Goal: Transaction & Acquisition: Download file/media

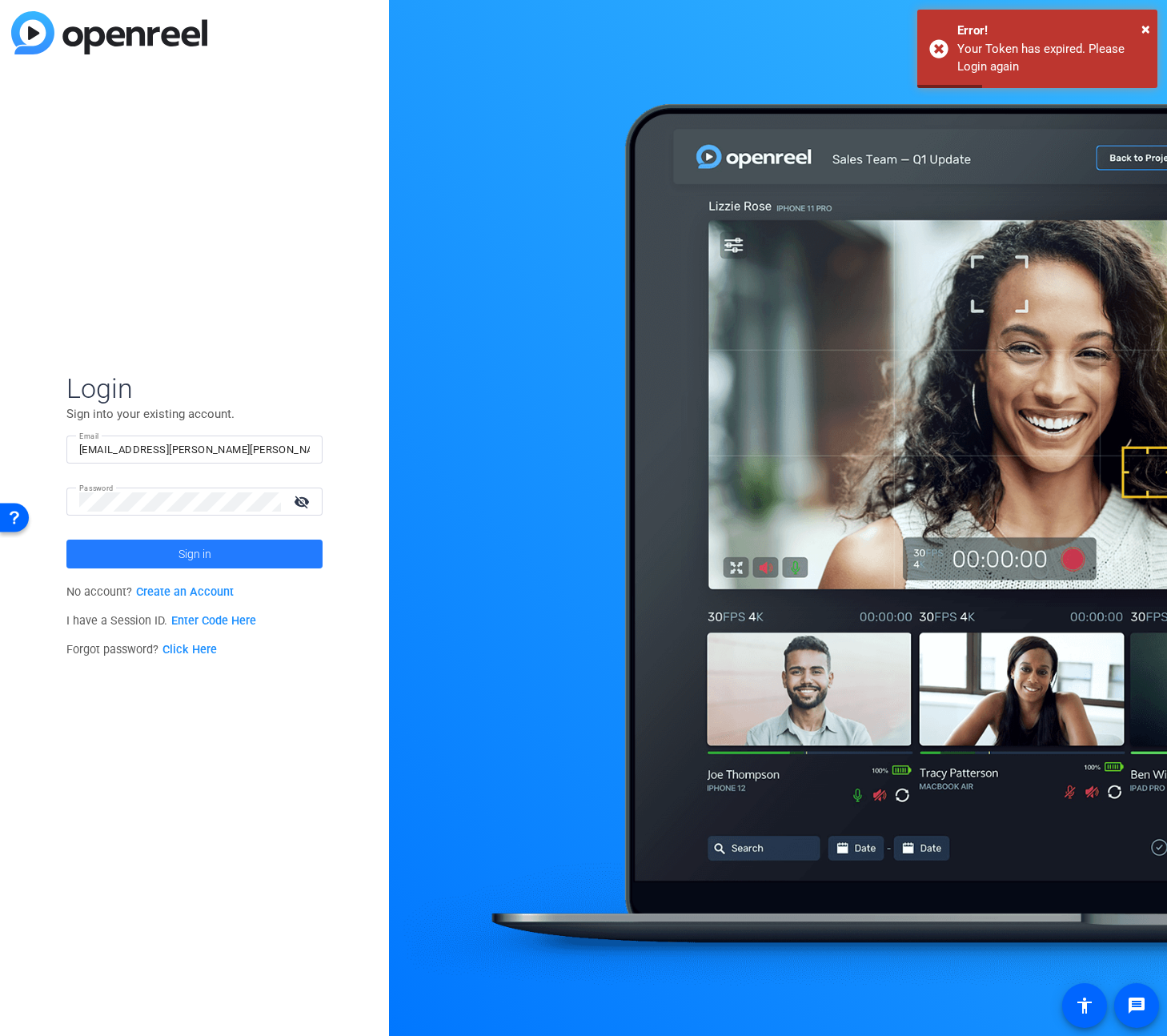
click at [157, 549] on span at bounding box center [194, 554] width 256 height 39
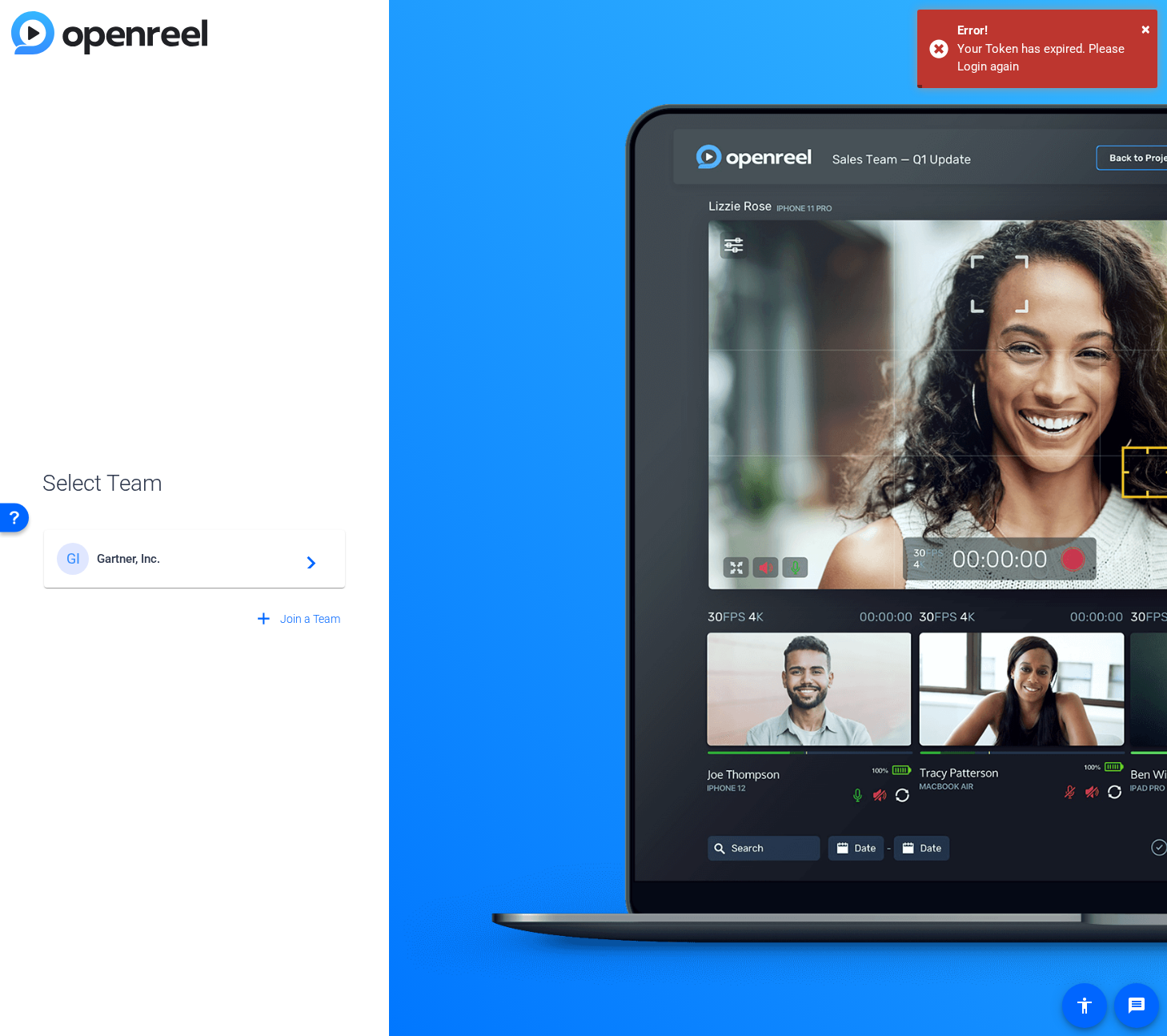
click at [152, 575] on mat-card-content "GI Gartner, Inc. navigate_next" at bounding box center [194, 559] width 301 height 58
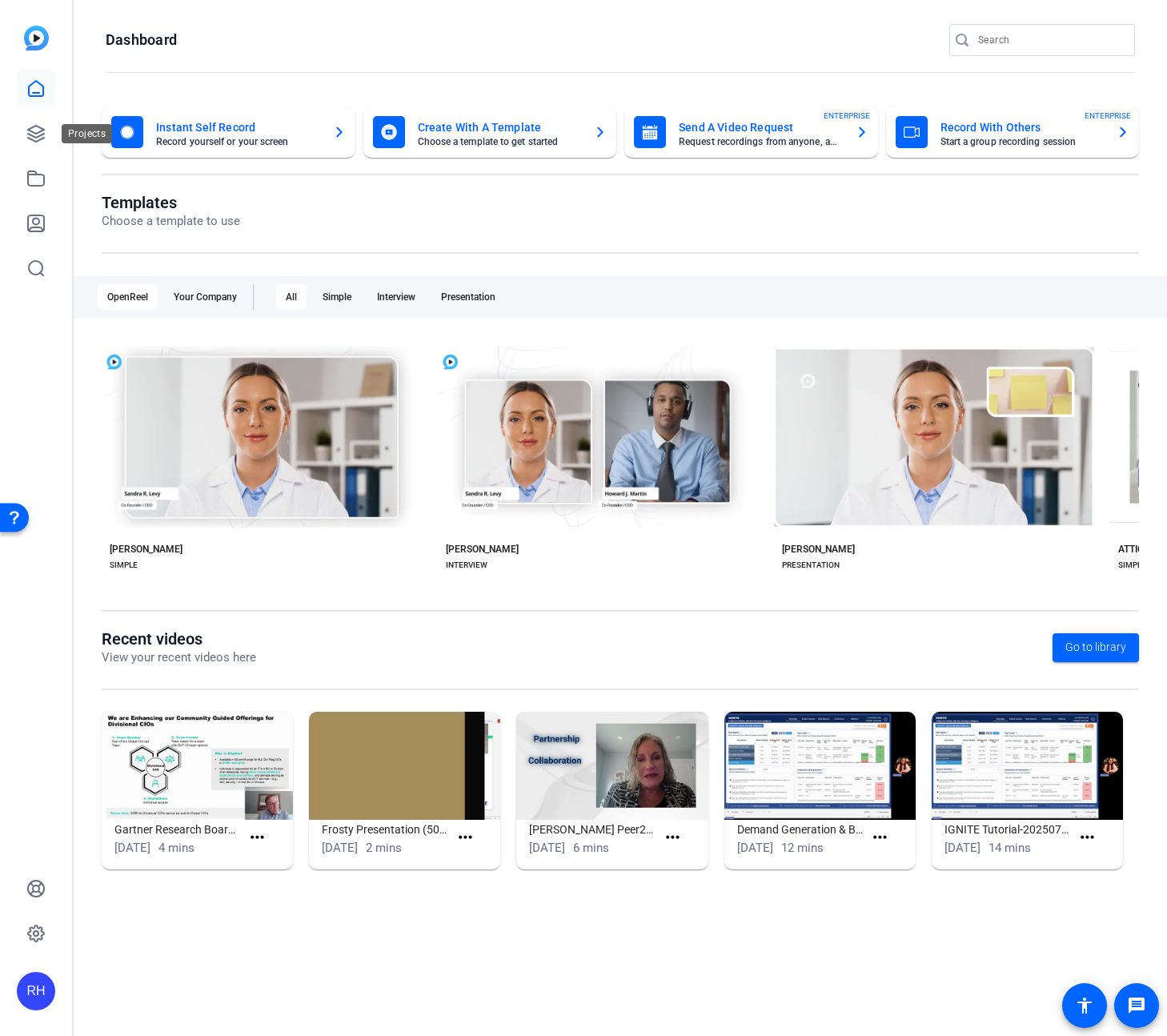
drag, startPoint x: 37, startPoint y: 135, endPoint x: 69, endPoint y: 140, distance: 32.4
click at [37, 135] on icon at bounding box center [36, 134] width 19 height 19
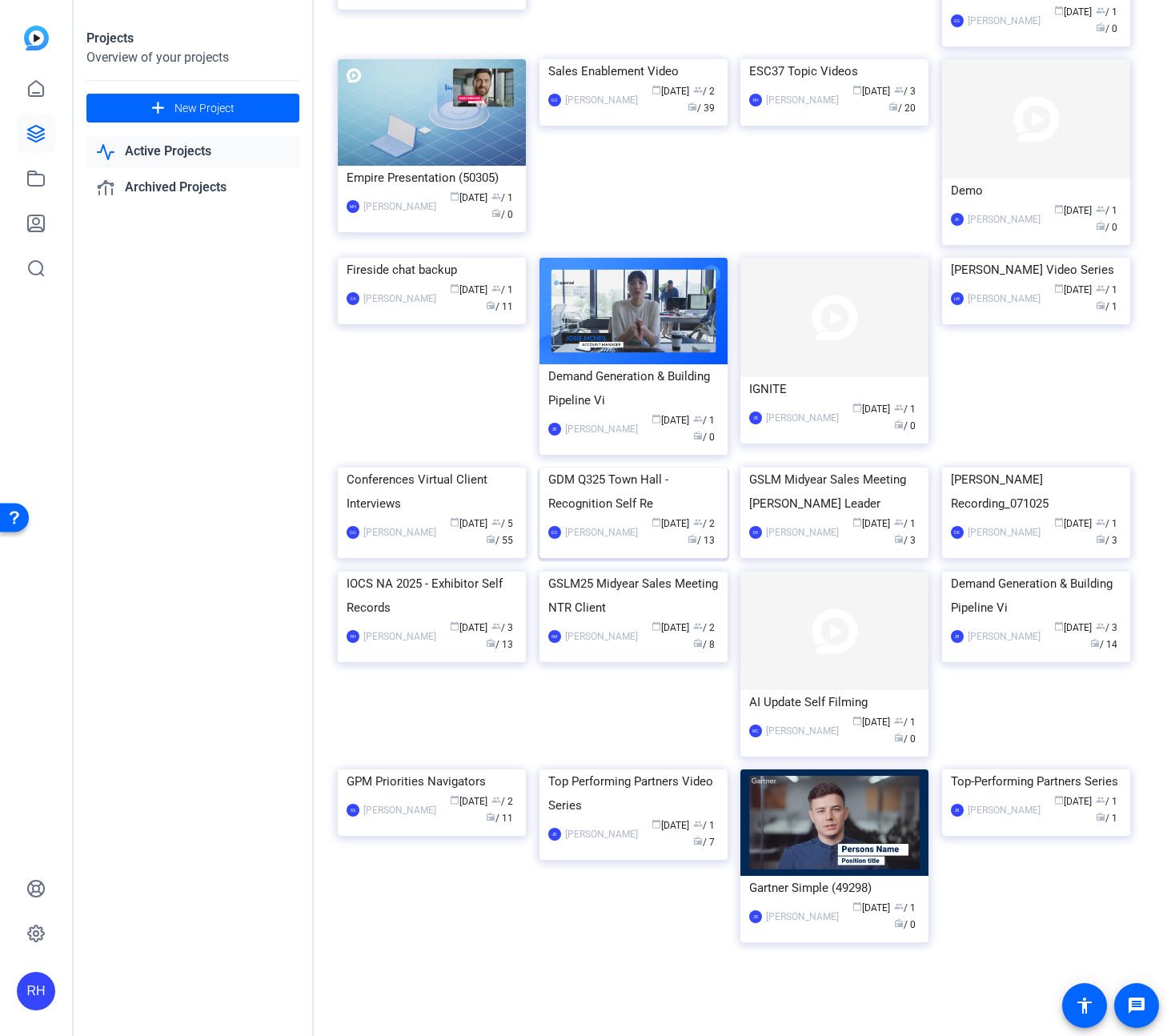
scroll to position [1747, 0]
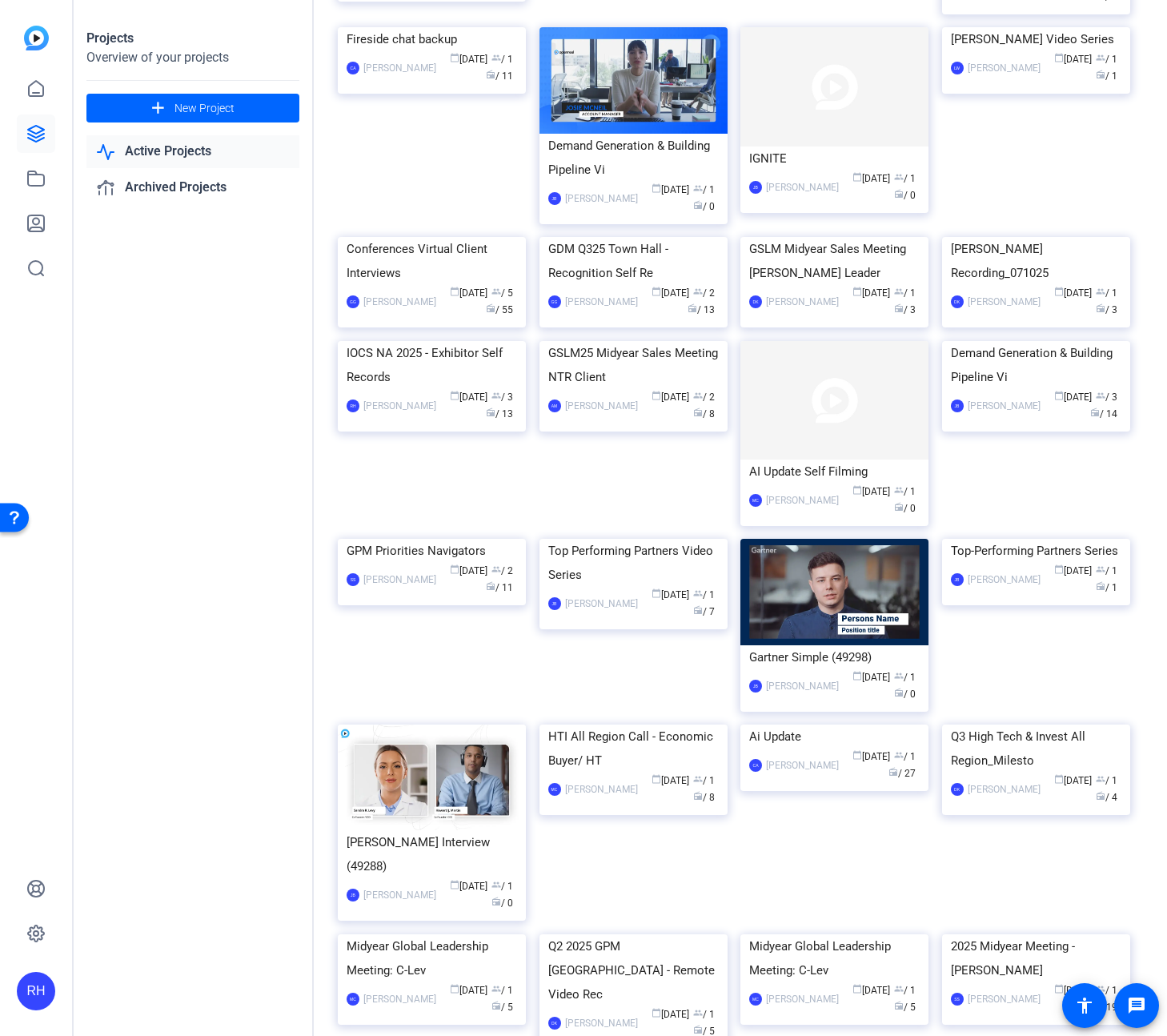
click at [405, 341] on img at bounding box center [431, 341] width 188 height 0
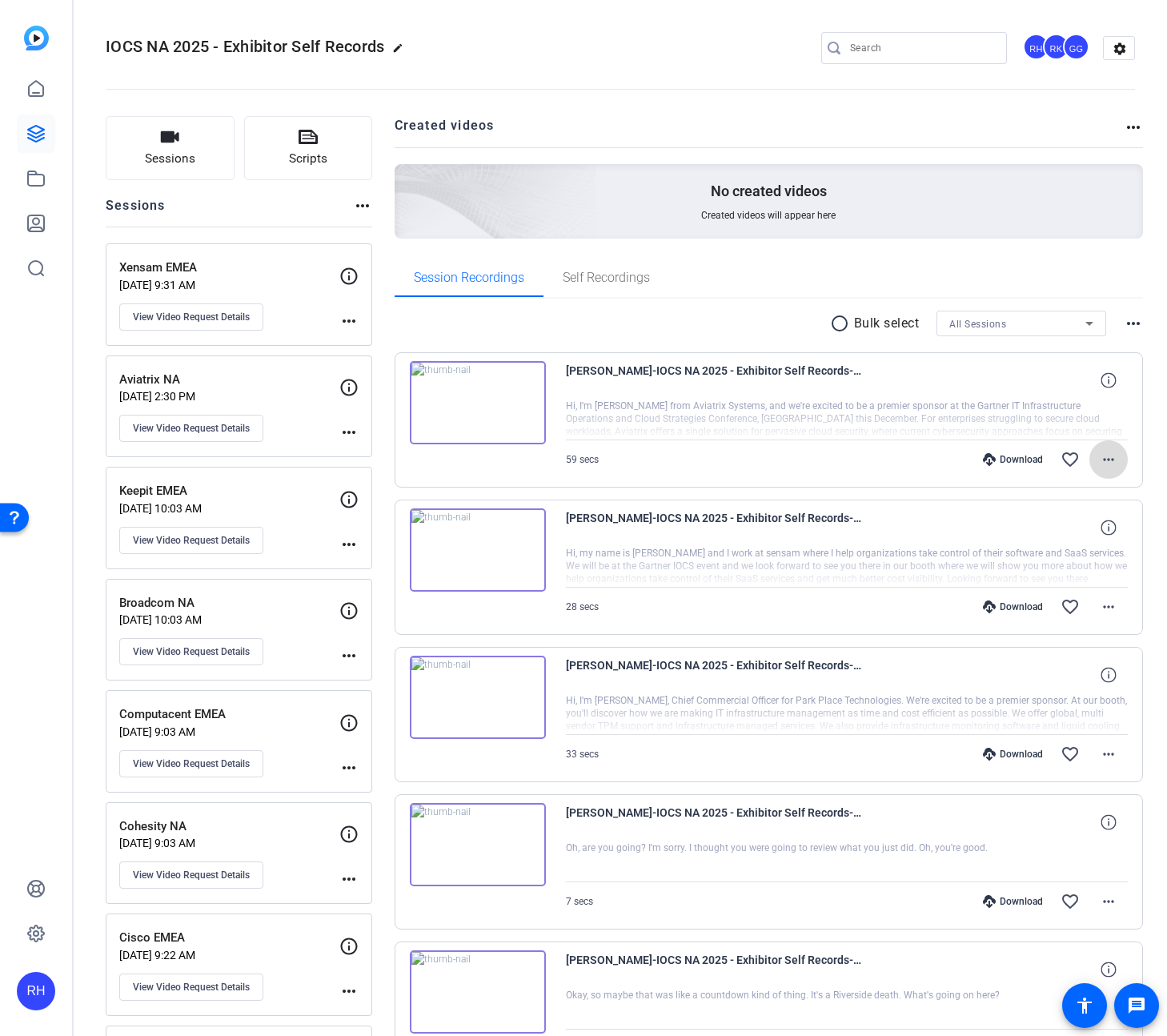
click at [1104, 462] on mat-icon "more_horiz" at bounding box center [1108, 459] width 19 height 19
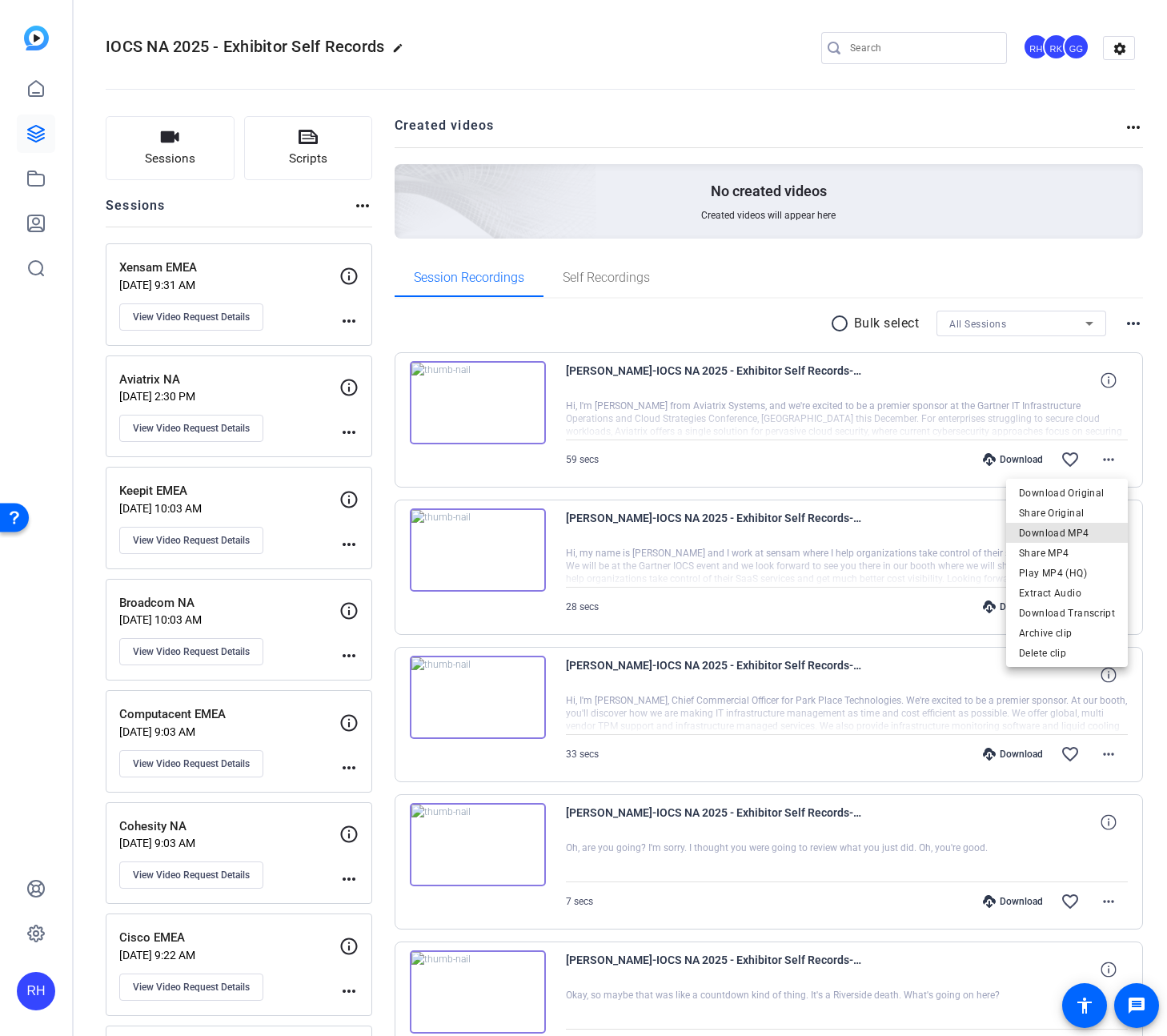
click at [1084, 536] on span "Download MP4" at bounding box center [1067, 533] width 96 height 19
